Goal: Register for event/course

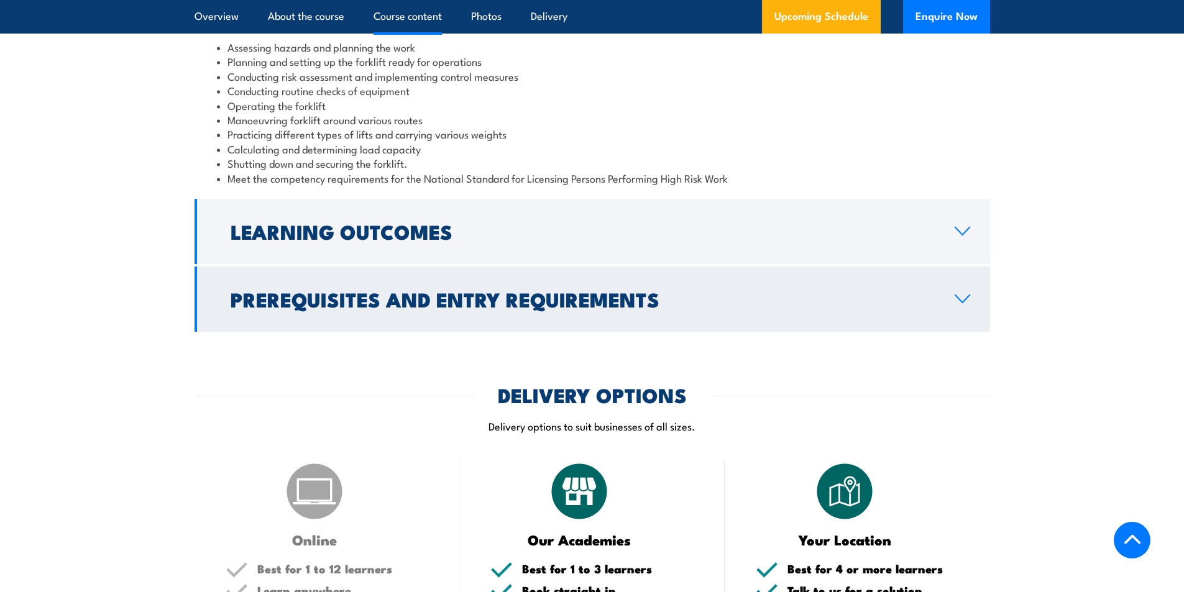
scroll to position [1243, 0]
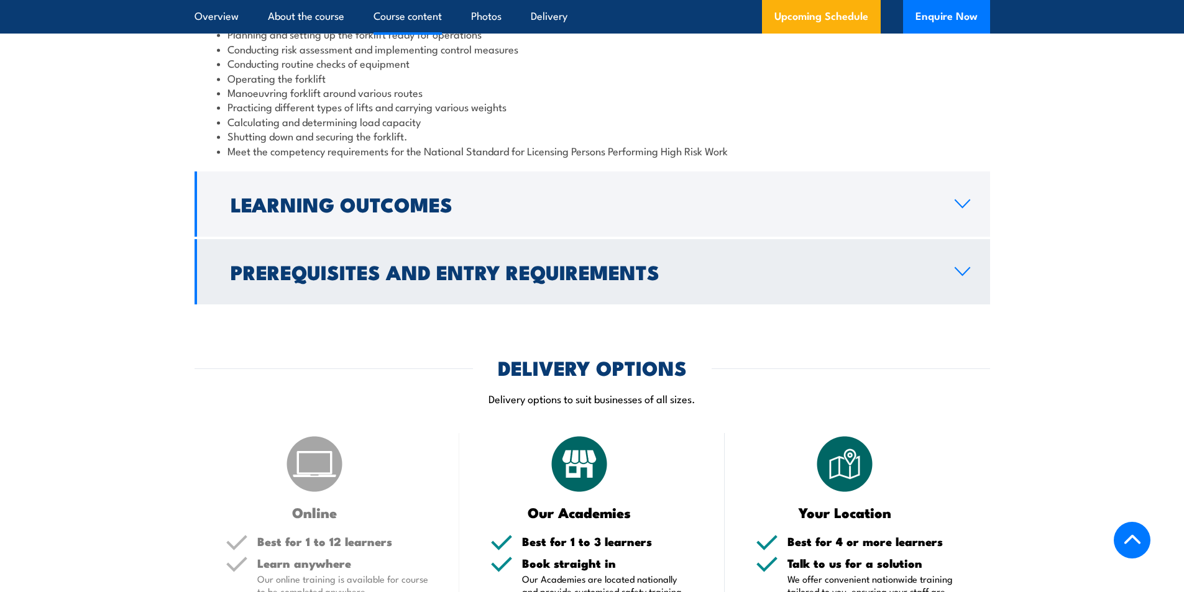
click at [370, 280] on h2 "Prerequisites and Entry Requirements" at bounding box center [583, 271] width 704 height 17
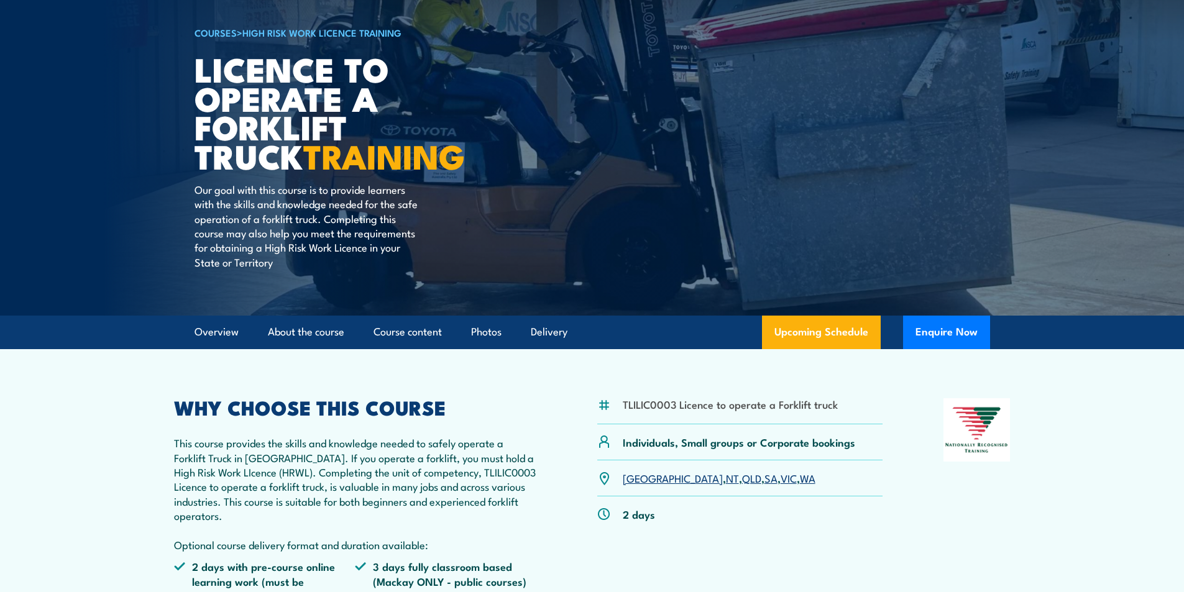
scroll to position [0, 0]
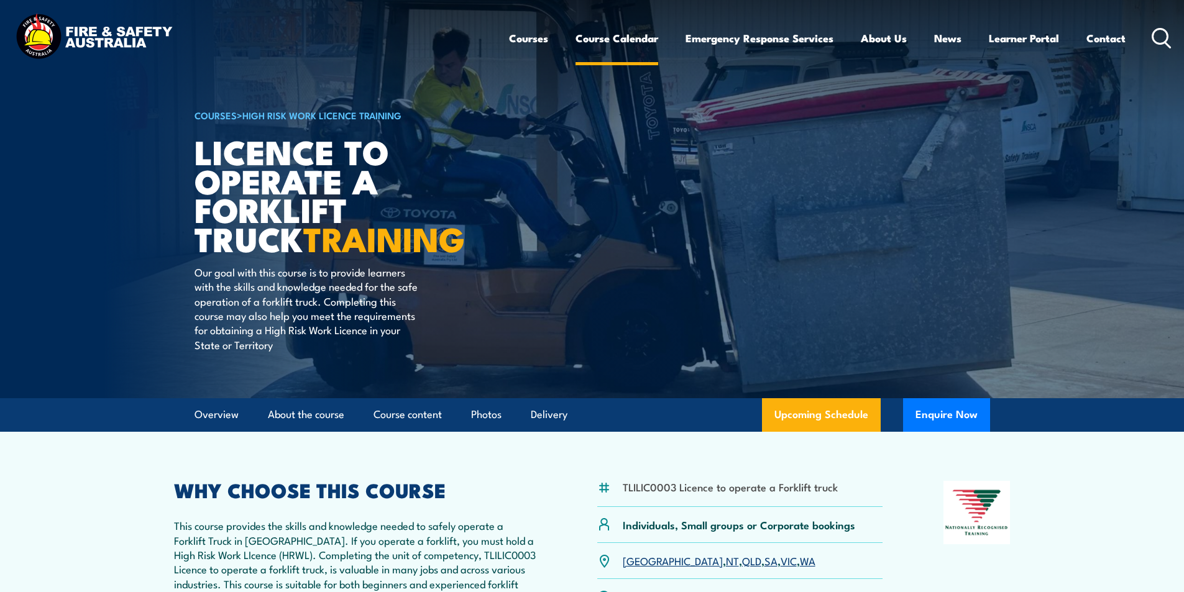
click at [623, 44] on link "Course Calendar" at bounding box center [617, 38] width 83 height 33
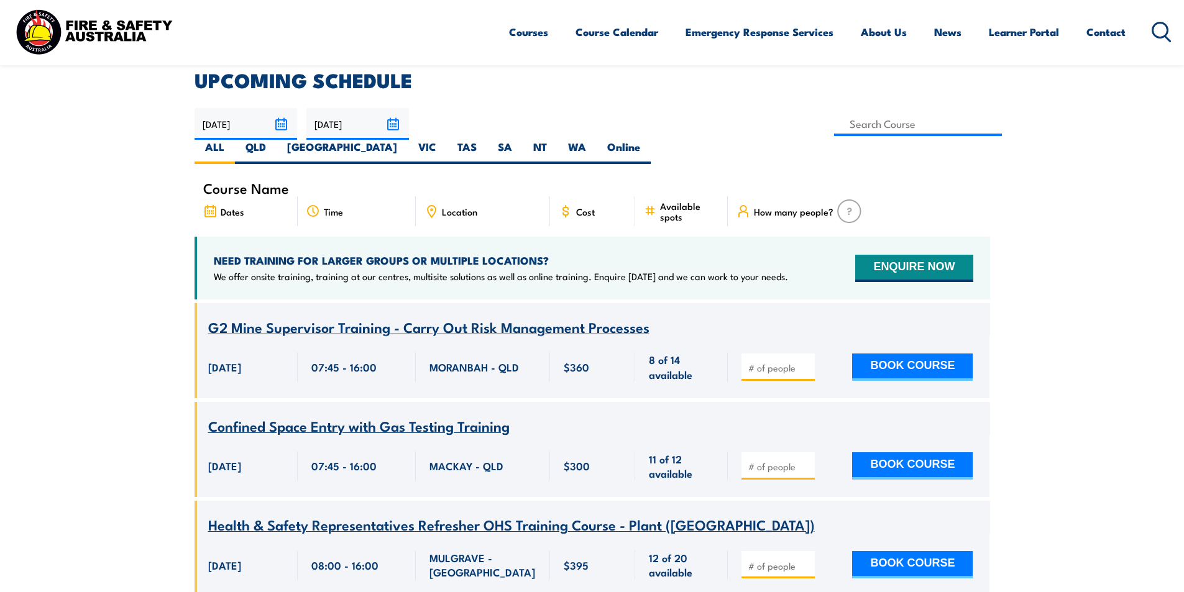
scroll to position [331, 0]
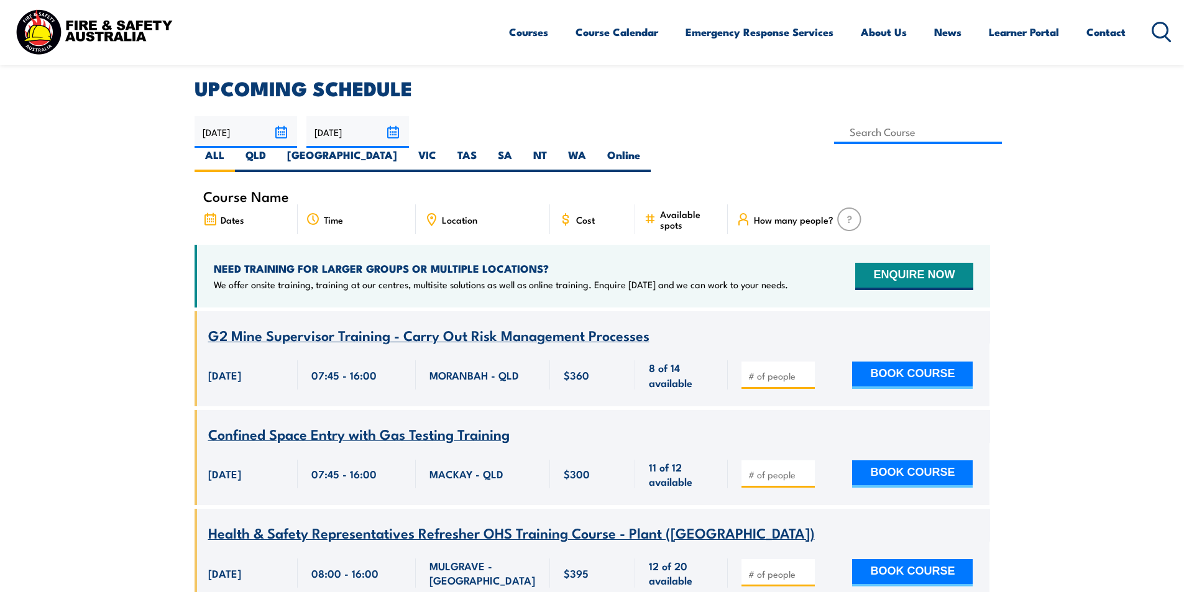
click at [451, 214] on span "Location" at bounding box center [459, 219] width 35 height 11
click at [455, 214] on span "Location" at bounding box center [459, 219] width 35 height 11
click at [447, 214] on span "Location" at bounding box center [459, 219] width 35 height 11
click at [456, 214] on span "Location" at bounding box center [459, 219] width 35 height 11
click at [277, 148] on label "QLD" at bounding box center [256, 160] width 42 height 24
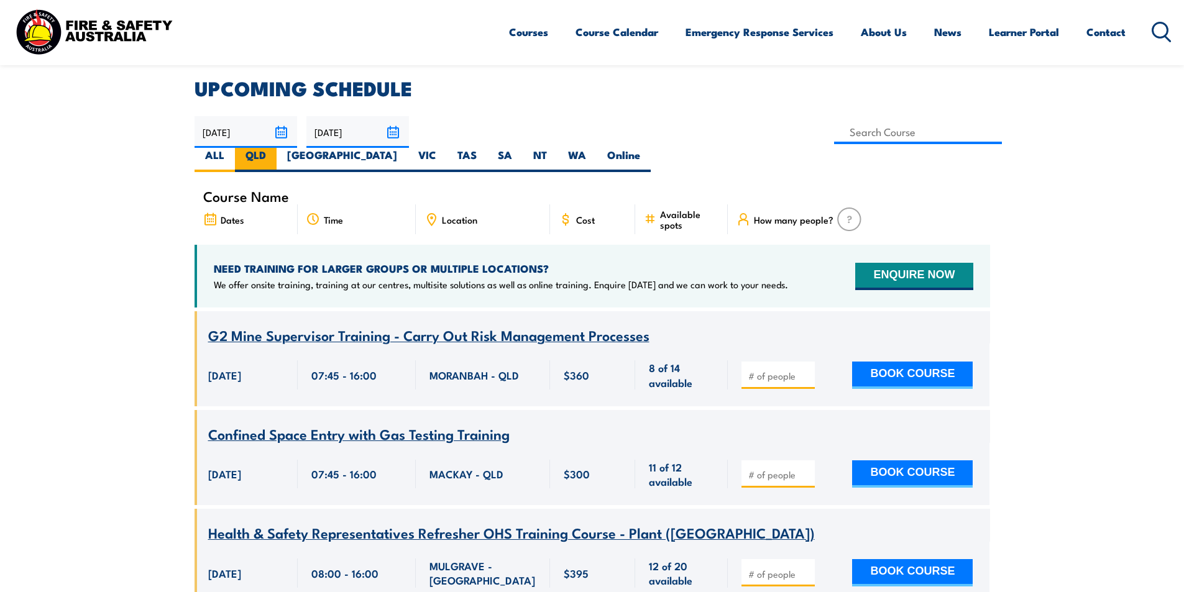
click at [274, 148] on input "QLD" at bounding box center [270, 152] width 8 height 8
radio input "true"
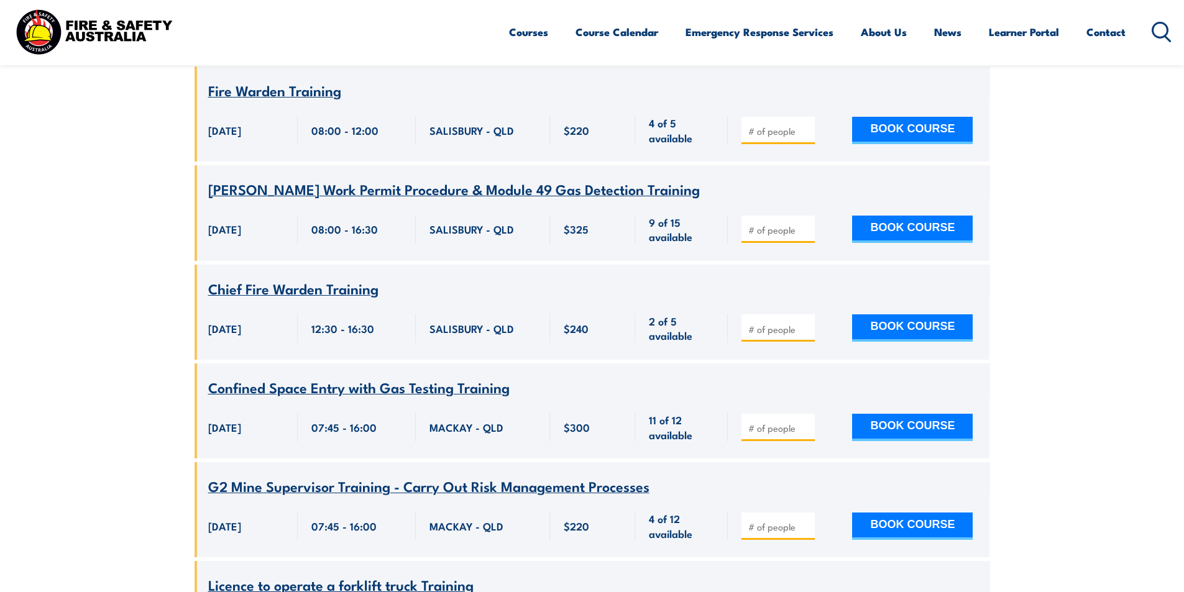
scroll to position [1963, 0]
